Goal: Information Seeking & Learning: Understand process/instructions

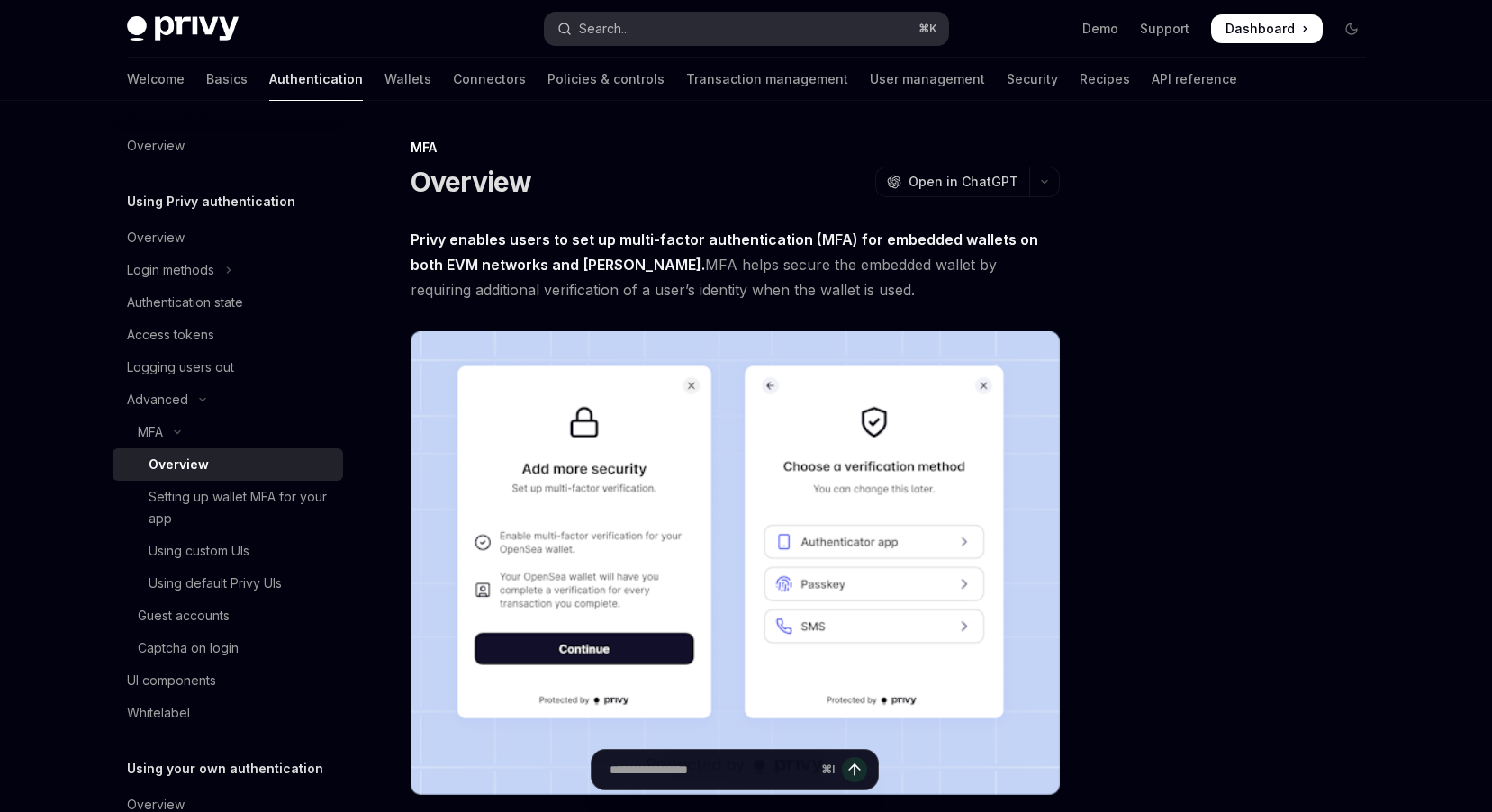
click at [622, 26] on div "Search..." at bounding box center [604, 28] width 51 height 22
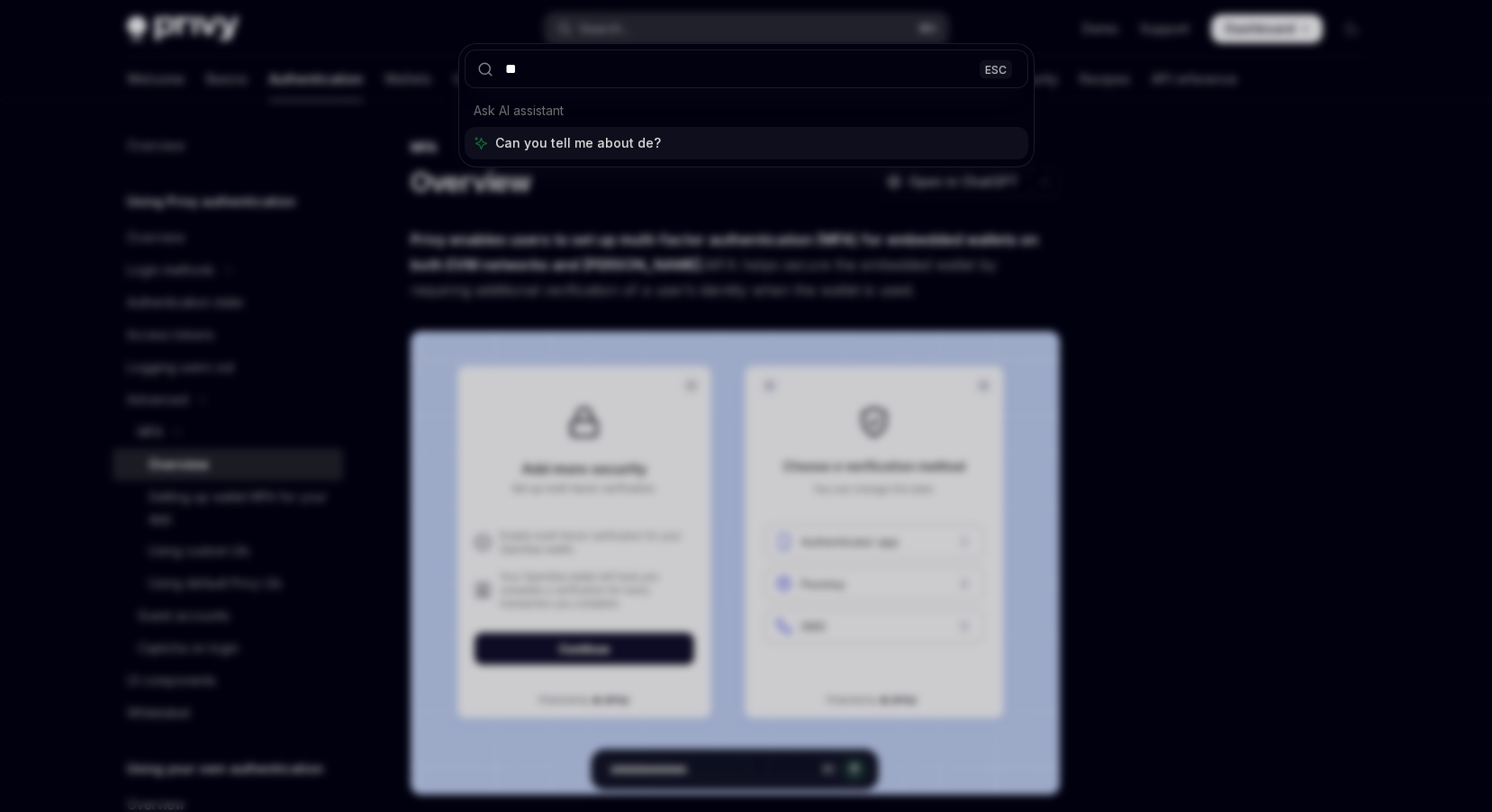
type input "***"
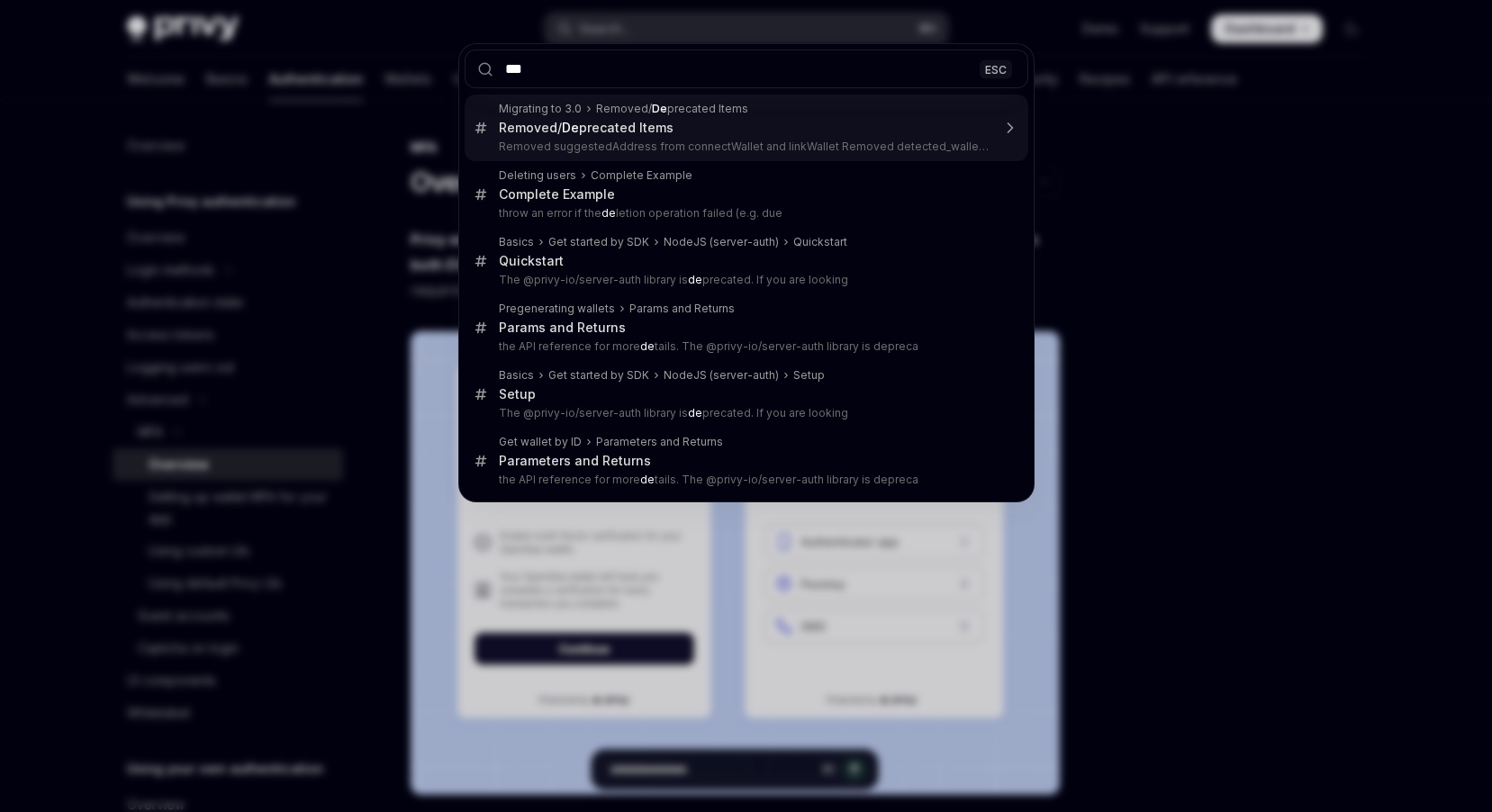
type textarea "*"
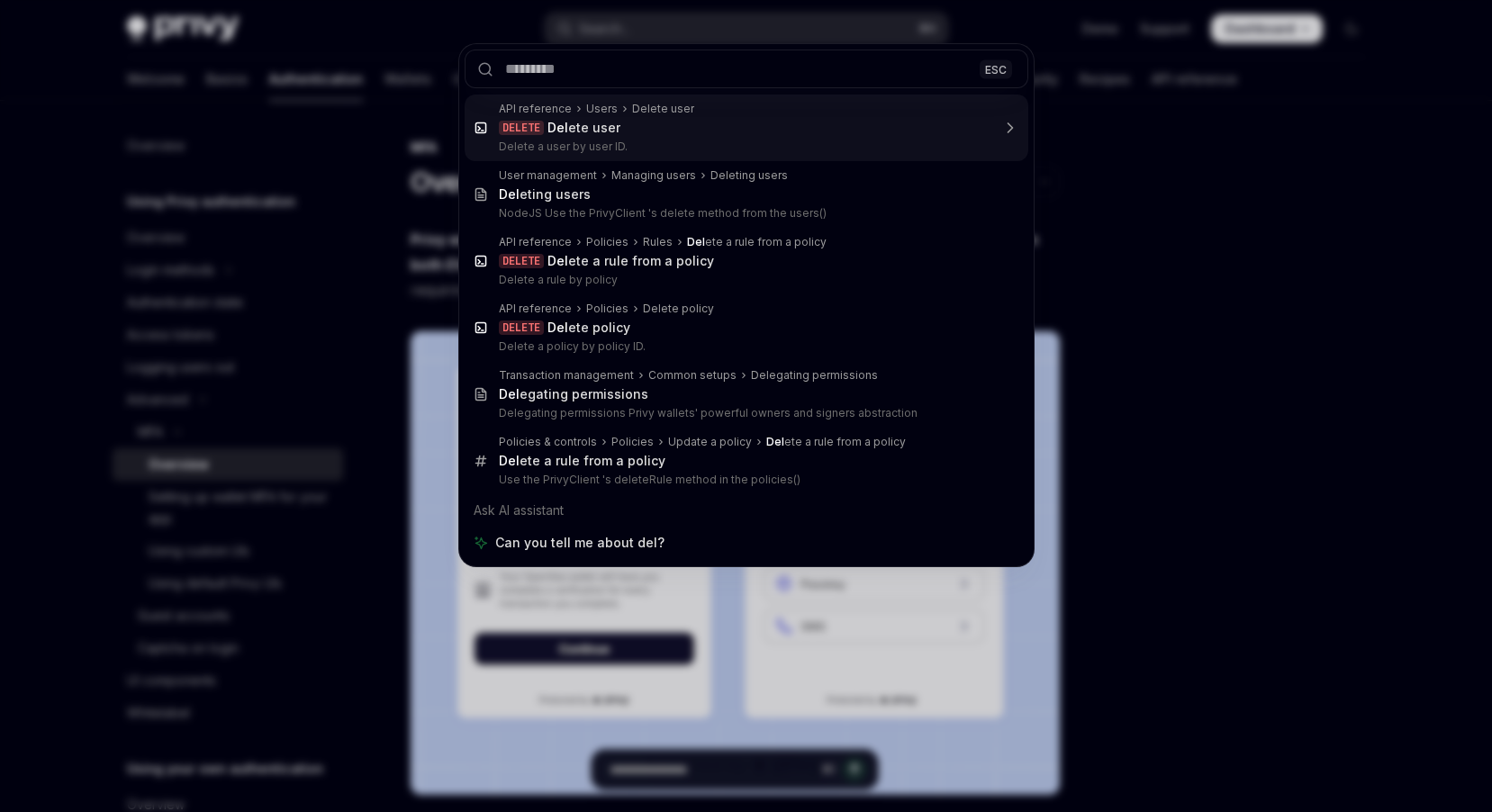
type textarea "*"
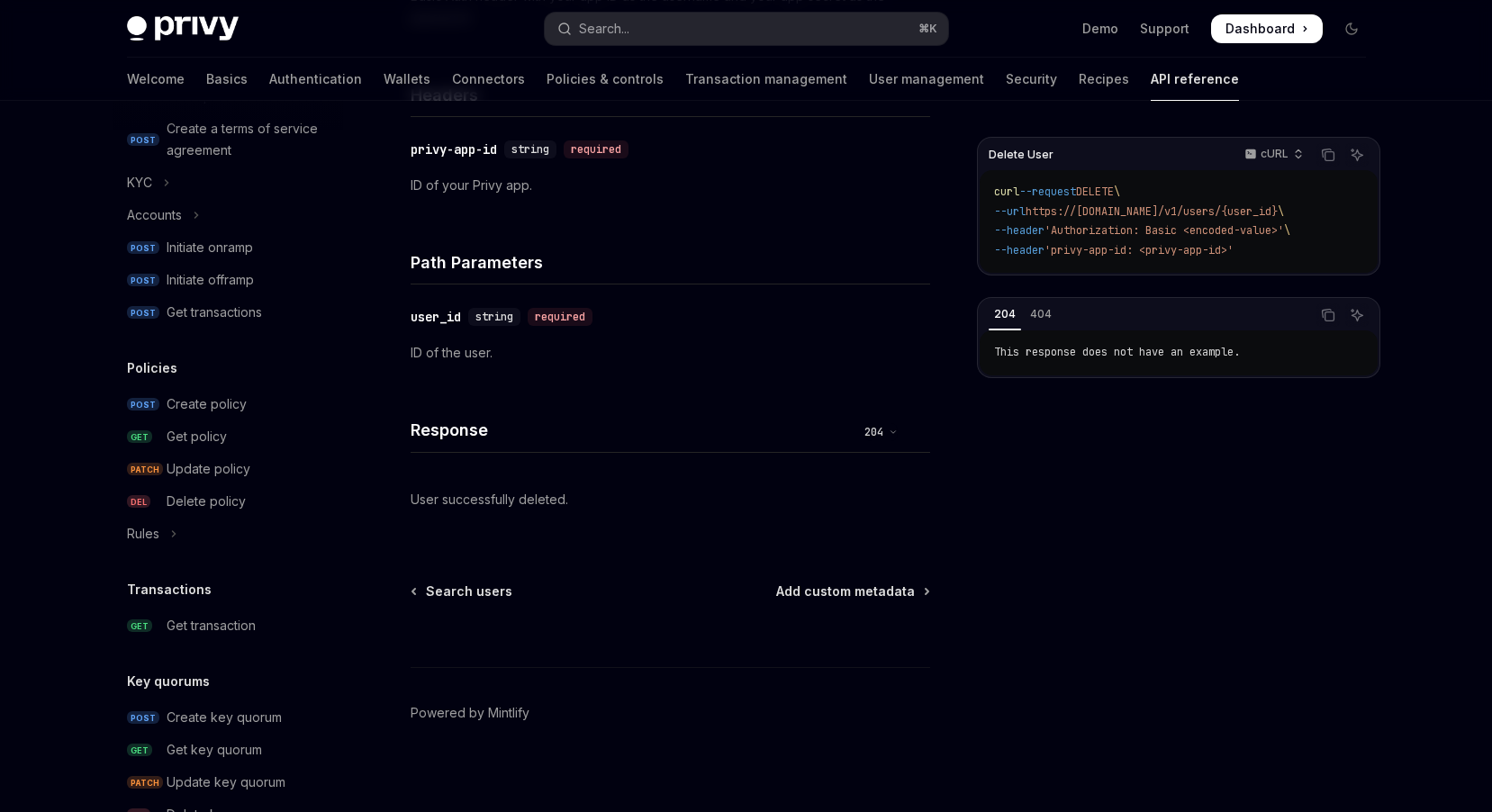
scroll to position [477, 0]
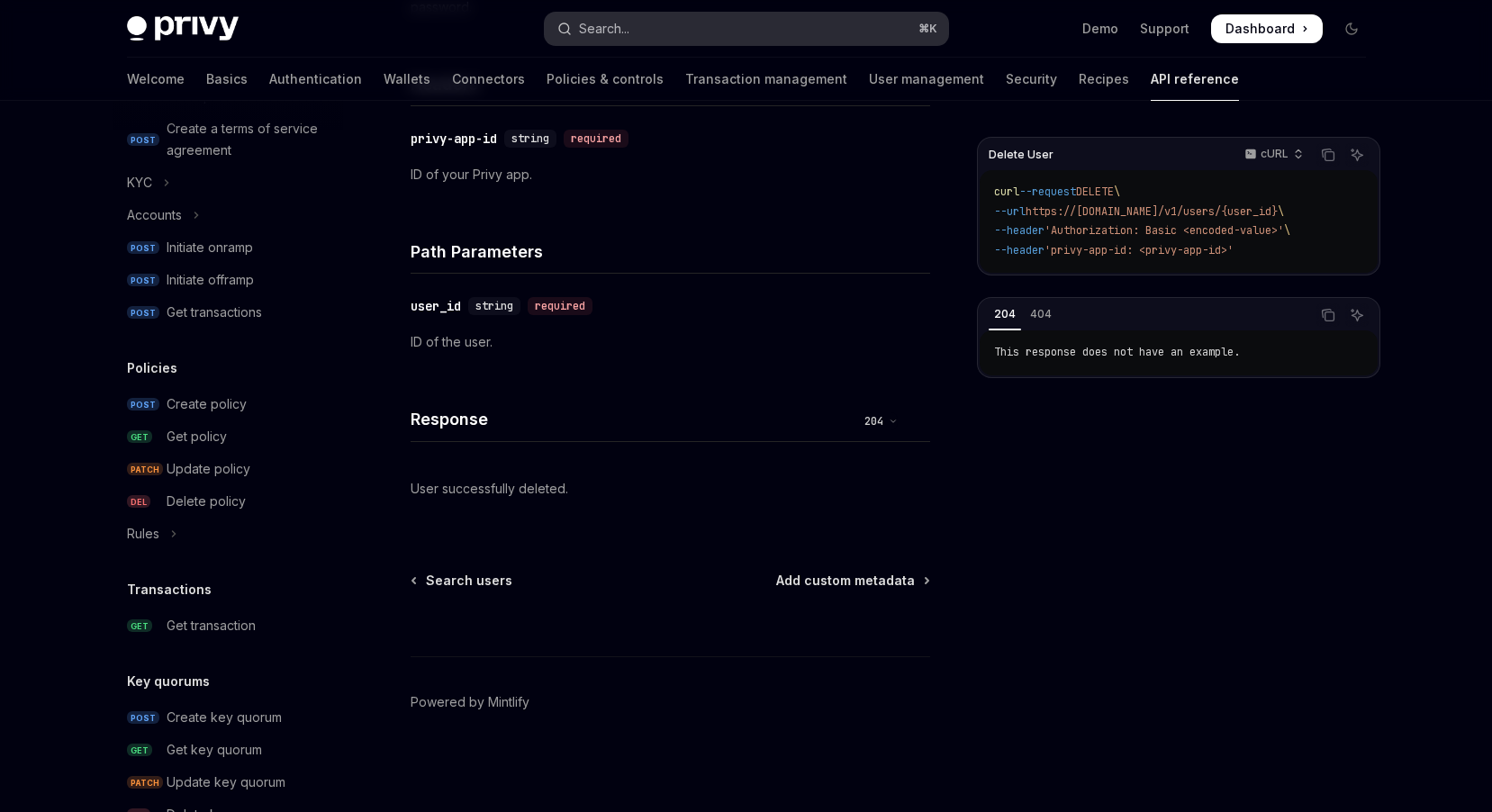
click at [641, 30] on button "Search... ⌘ K" at bounding box center [746, 28] width 403 height 32
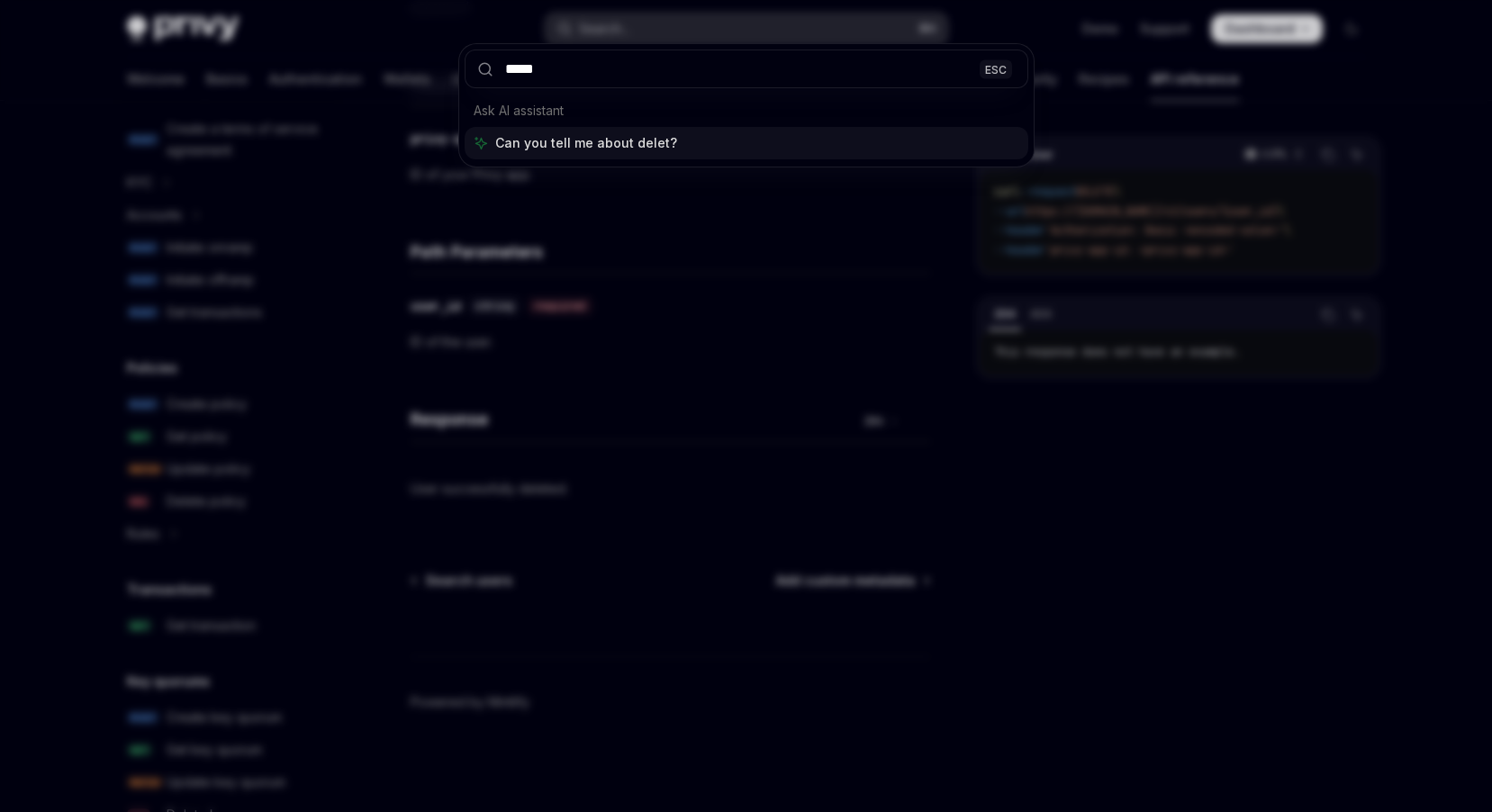
type input "******"
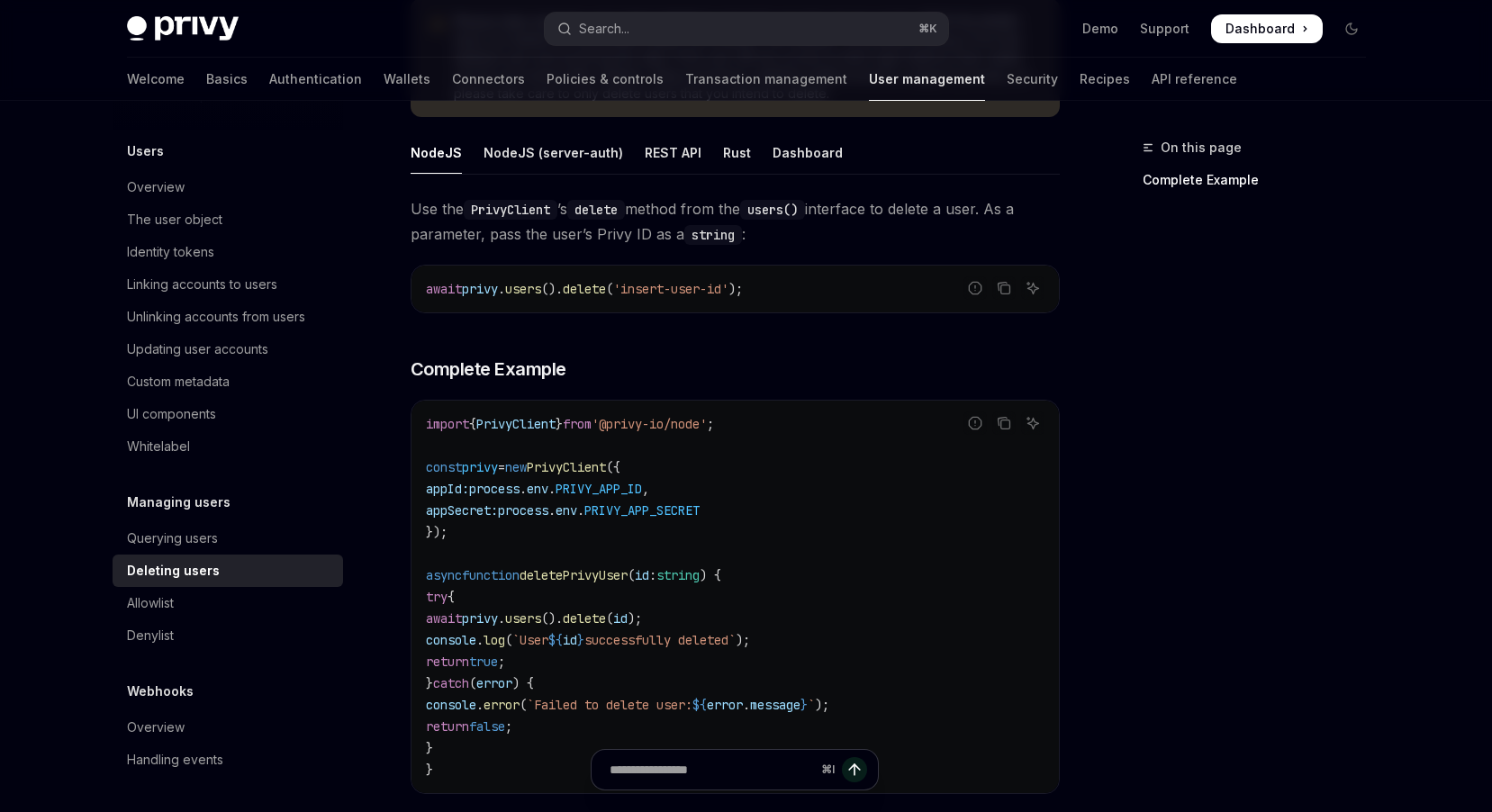
scroll to position [321, 0]
click at [666, 149] on div "REST API" at bounding box center [673, 153] width 56 height 42
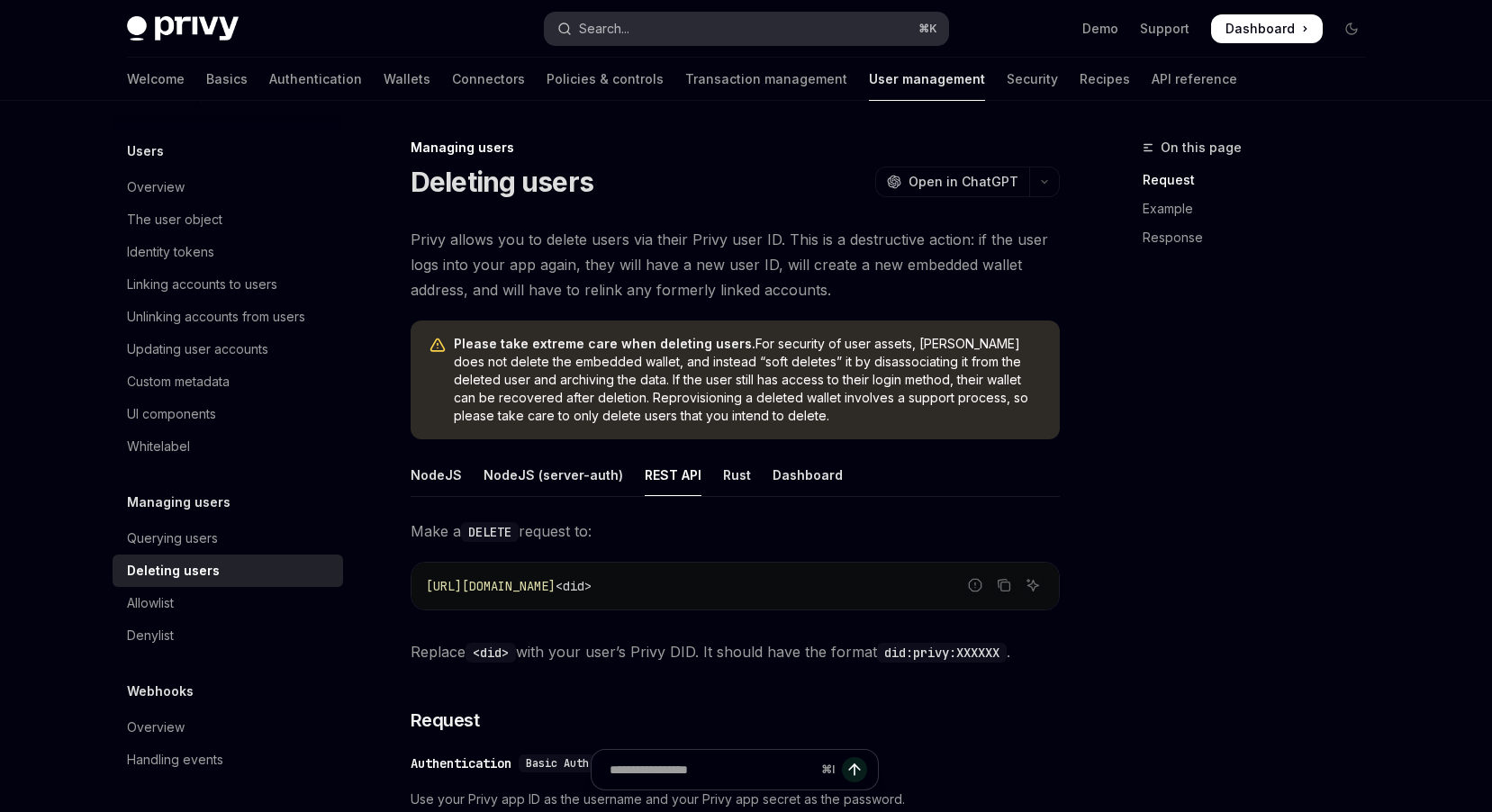
click at [678, 17] on button "Search... ⌘ K" at bounding box center [746, 28] width 403 height 32
type textarea "*"
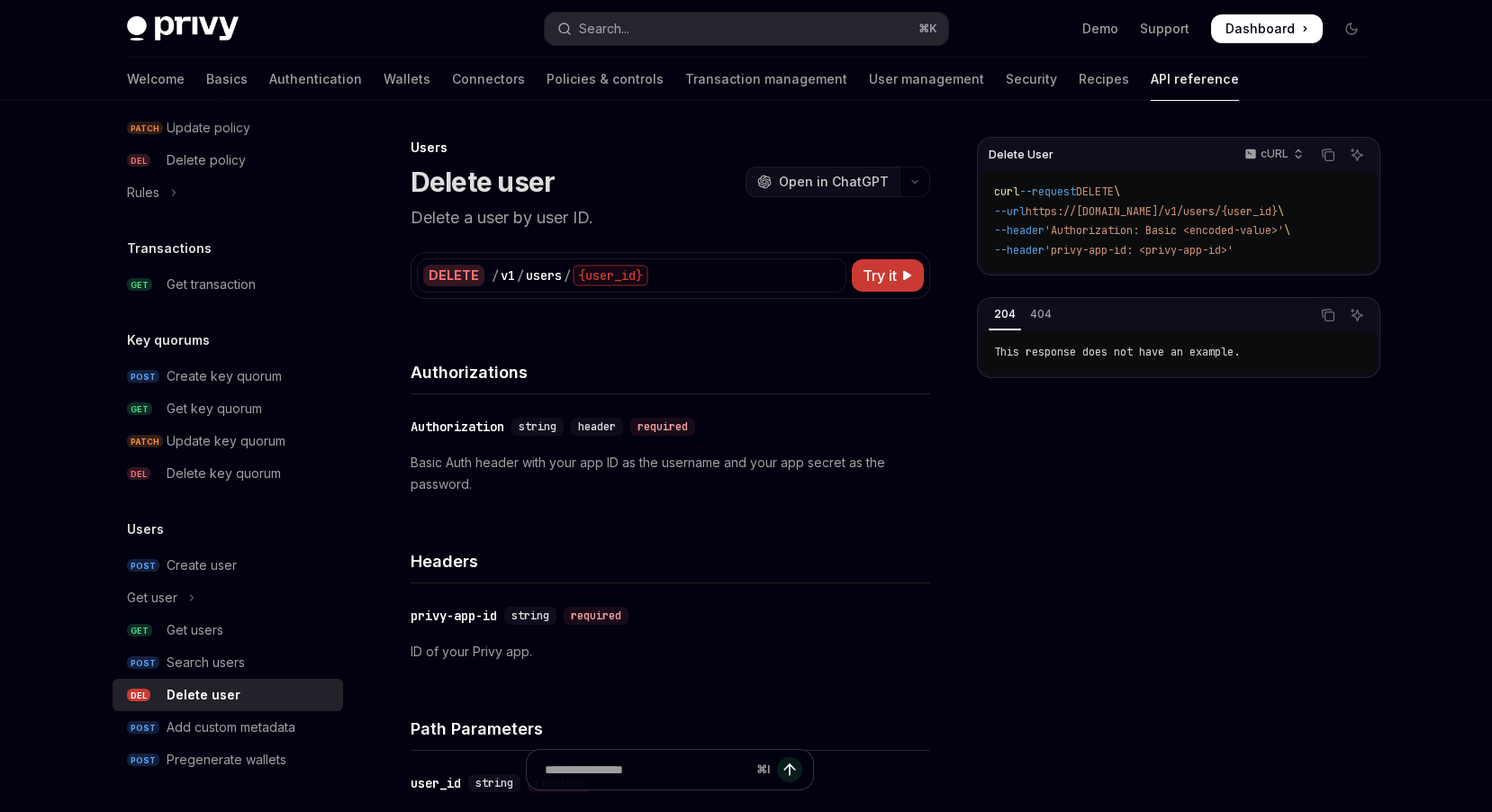
click at [856, 182] on span "Open in ChatGPT" at bounding box center [833, 182] width 110 height 18
